Goal: Information Seeking & Learning: Compare options

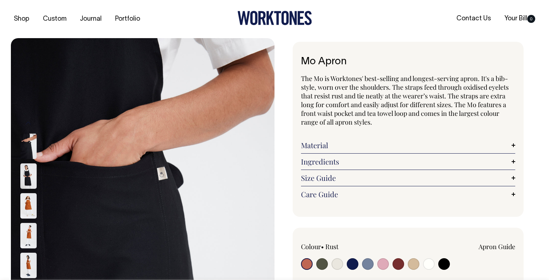
radio input "true"
select select "Black"
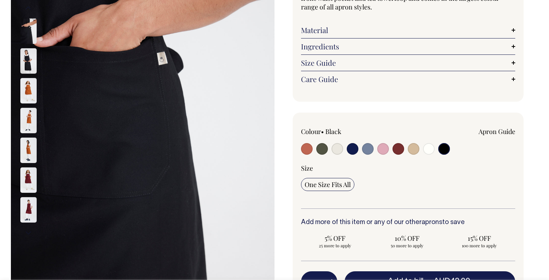
scroll to position [116, 0]
click at [341, 147] on input "radio" at bounding box center [338, 149] width 12 height 12
radio input "true"
select select "Natural"
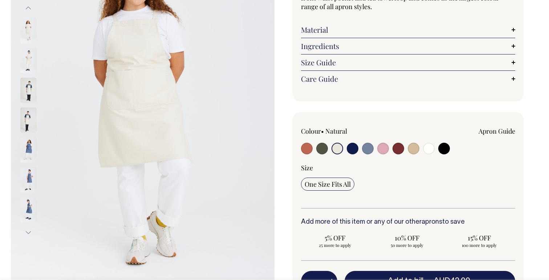
click at [440, 146] on input "radio" at bounding box center [444, 149] width 12 height 12
radio input "true"
select select "Black"
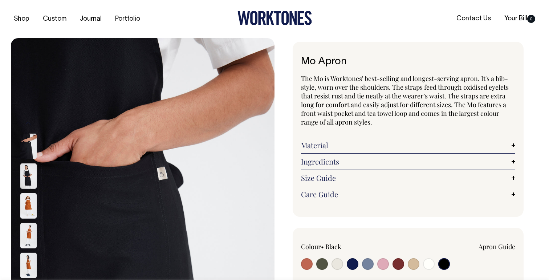
select select "Black"
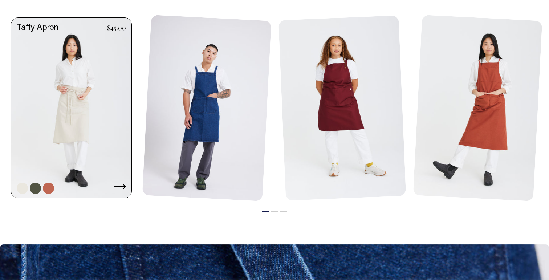
scroll to position [862, 0]
click at [63, 91] on link at bounding box center [71, 109] width 120 height 182
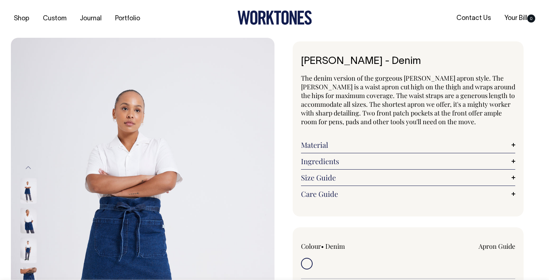
scroll to position [0, 0]
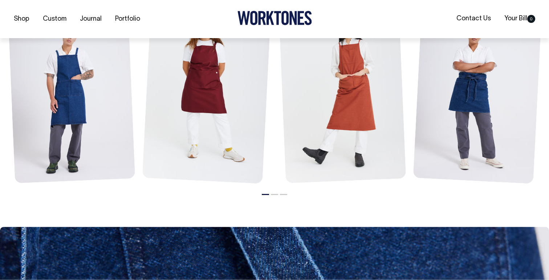
scroll to position [908, 0]
